Goal: Task Accomplishment & Management: Use online tool/utility

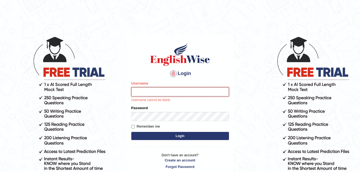
click at [170, 92] on input "Username" at bounding box center [180, 91] width 98 height 9
type input "Jade0806"
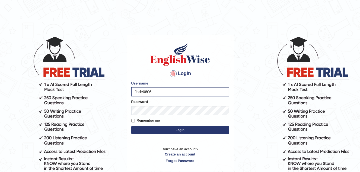
click at [191, 128] on button "Login" at bounding box center [180, 130] width 98 height 8
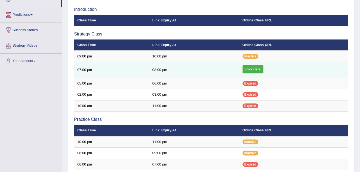
click at [253, 67] on link "Click Here" at bounding box center [252, 69] width 21 height 8
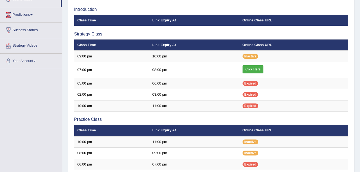
scroll to position [81, 0]
